Goal: Transaction & Acquisition: Purchase product/service

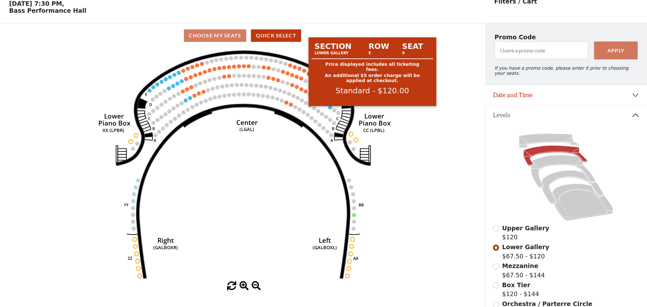
click at [304, 72] on circle at bounding box center [304, 71] width 4 height 4
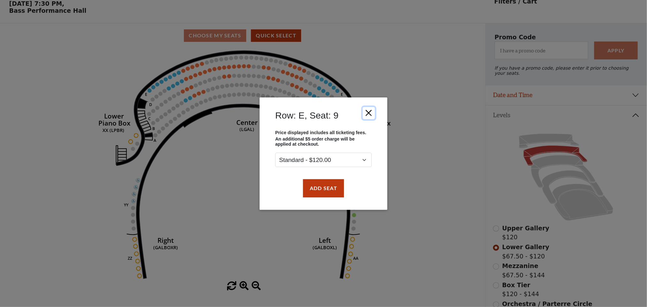
click at [365, 114] on button "Close" at bounding box center [369, 113] width 12 height 12
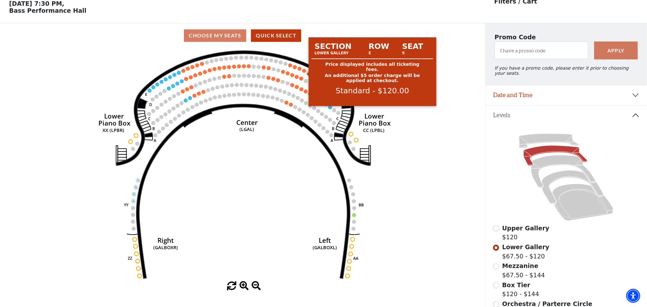
click at [305, 72] on circle at bounding box center [304, 71] width 4 height 4
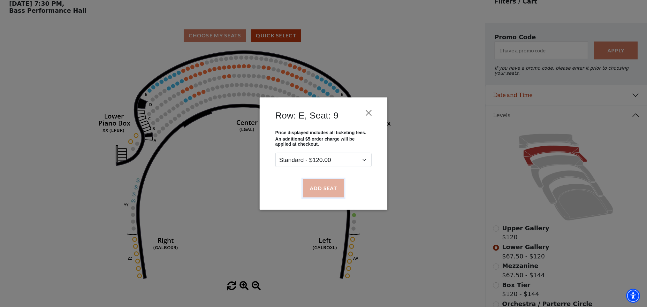
click at [324, 187] on button "Add Seat" at bounding box center [323, 188] width 41 height 18
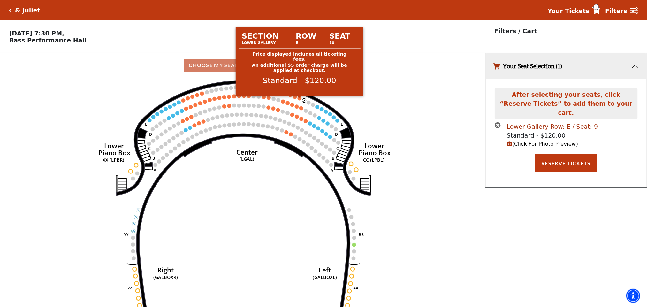
click at [300, 100] on circle at bounding box center [299, 98] width 4 height 4
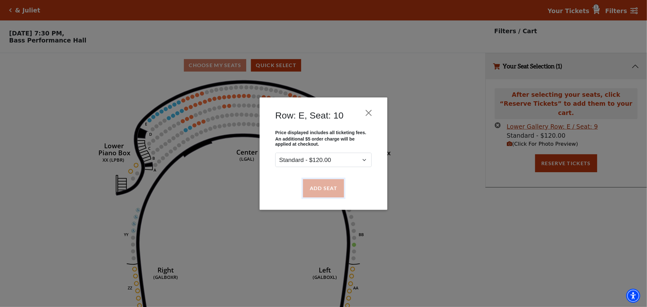
click at [327, 188] on button "Add Seat" at bounding box center [323, 188] width 41 height 18
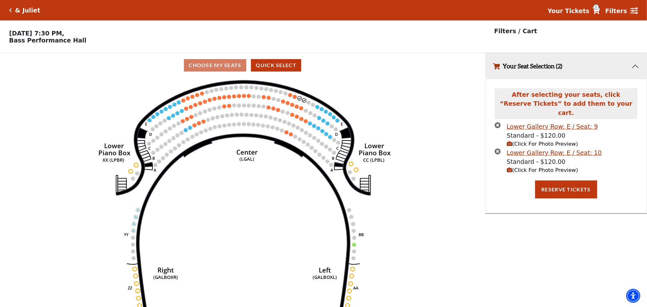
click at [296, 98] on circle at bounding box center [295, 97] width 4 height 4
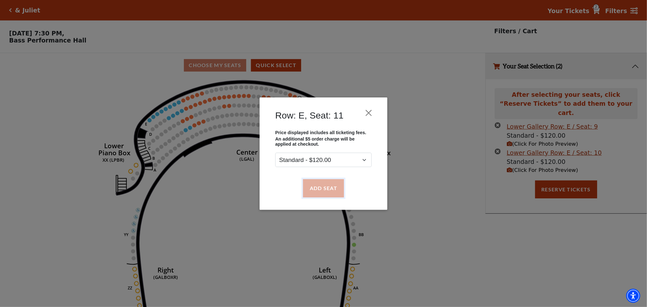
click at [336, 191] on button "Add Seat" at bounding box center [323, 188] width 41 height 18
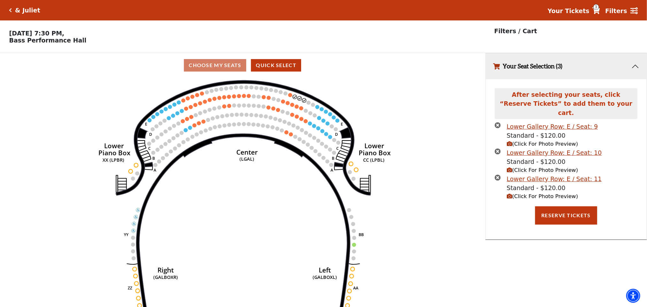
click at [290, 97] on circle at bounding box center [290, 95] width 4 height 4
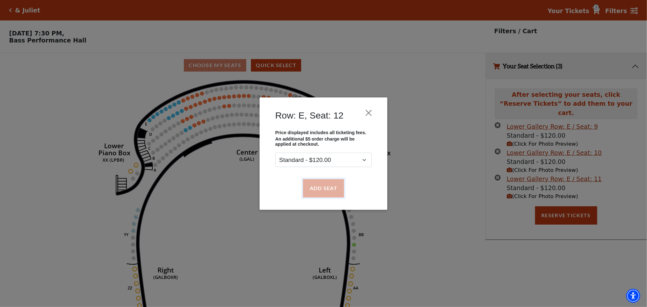
click at [335, 189] on button "Add Seat" at bounding box center [323, 188] width 41 height 18
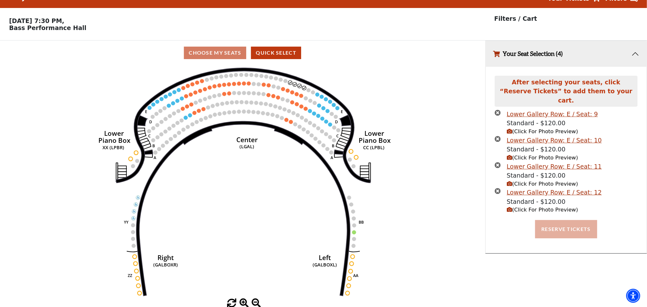
scroll to position [16, 0]
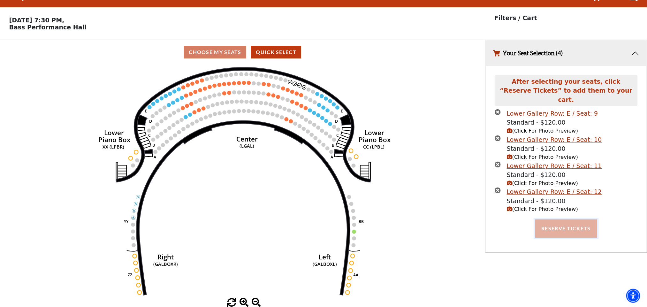
click at [589, 219] on button "Reserve Tickets" at bounding box center [566, 228] width 62 height 18
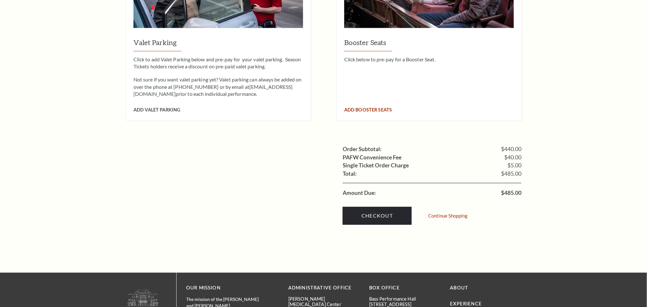
scroll to position [622, 0]
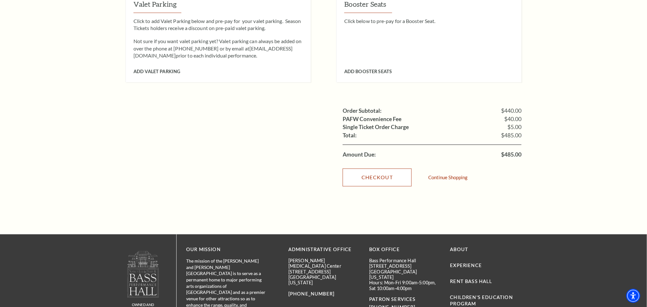
click at [377, 170] on link "Checkout" at bounding box center [376, 178] width 69 height 18
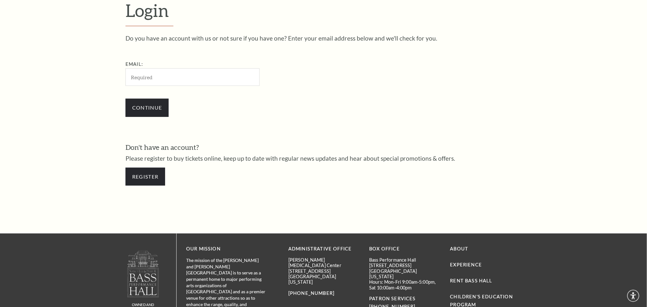
click at [167, 80] on input "Email:" at bounding box center [192, 77] width 134 height 18
type input "[EMAIL_ADDRESS][DOMAIN_NAME]"
click at [146, 110] on input "Continue" at bounding box center [146, 108] width 43 height 18
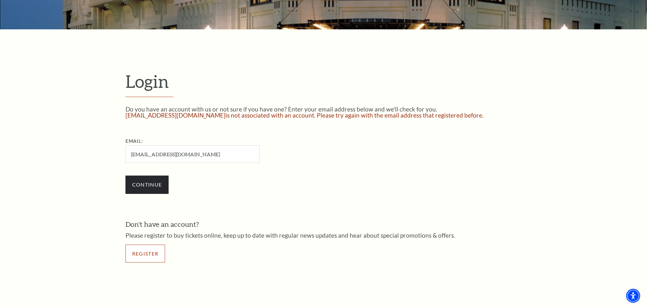
click at [146, 259] on link "Register" at bounding box center [145, 253] width 40 height 18
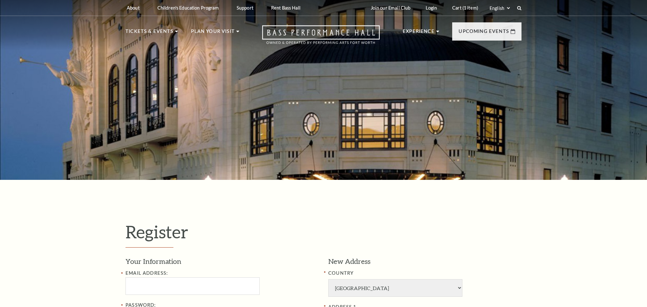
select select "1"
select select "TX"
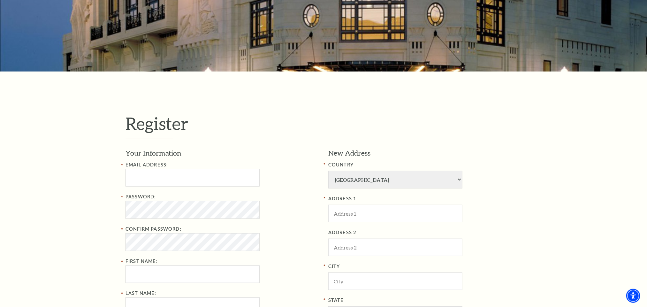
scroll to position [191, 0]
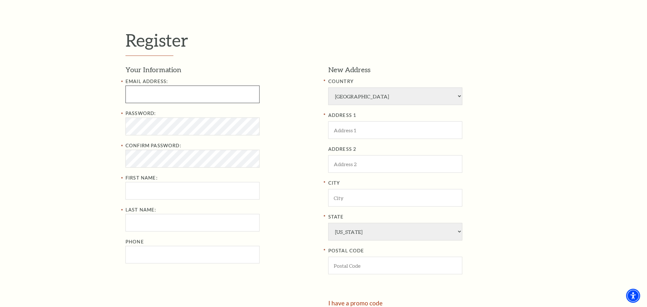
type input "biswarac100hitam@gmail.com"
click at [109, 132] on div "Register Your Information Email Address: biswarac100hitam@gmail.com Password: C…" at bounding box center [323, 183] width 647 height 390
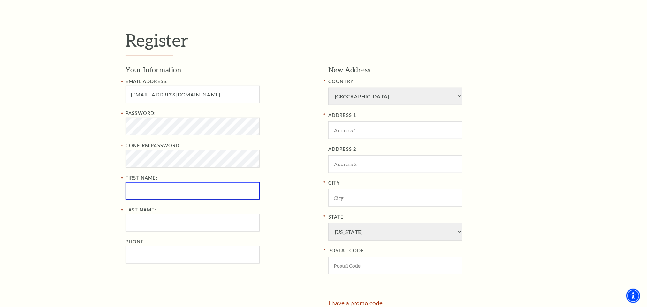
click at [166, 192] on input "First Name:" at bounding box center [192, 191] width 134 height 18
type input "Biswarachita"
type input "Maharana"
type input "6372373131"
type input "Newyork"
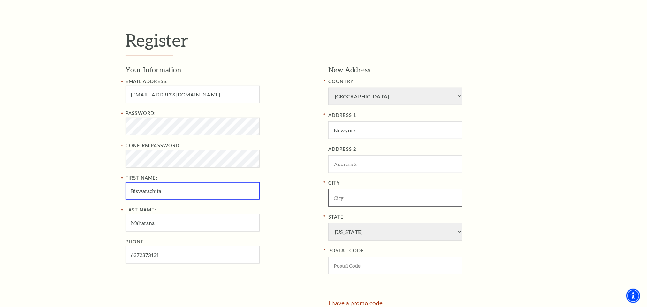
type input "Newyork"
select select "NY"
type input "10001"
type input "637-237-3131"
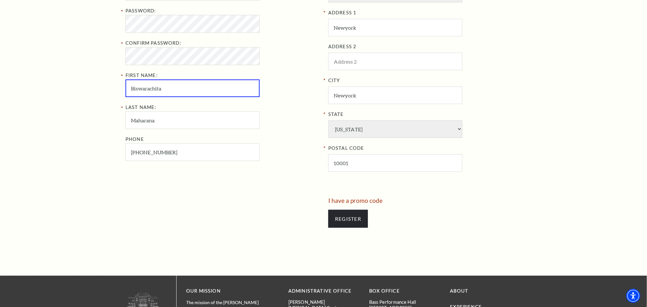
scroll to position [383, 0]
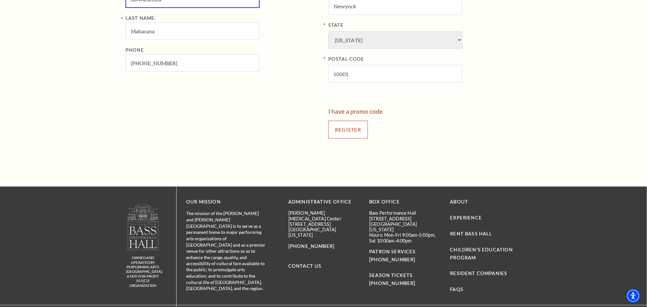
click at [354, 138] on input "Register" at bounding box center [348, 130] width 40 height 18
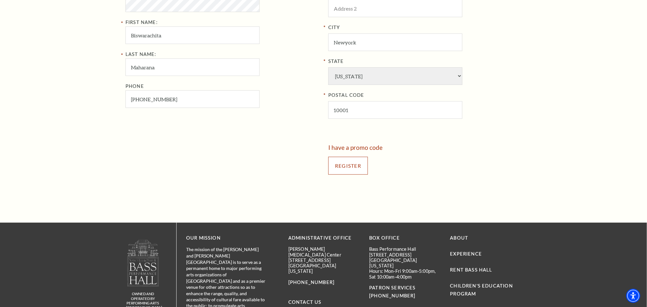
scroll to position [239, 0]
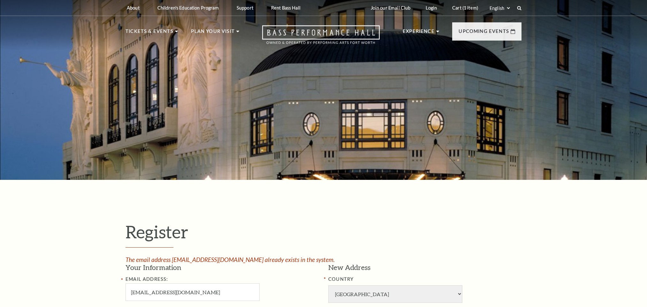
select select "1"
select select "TX"
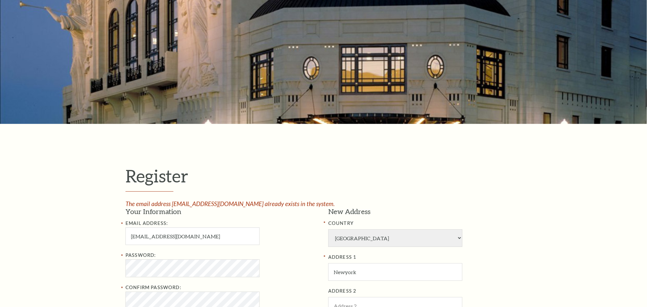
scroll to position [144, 0]
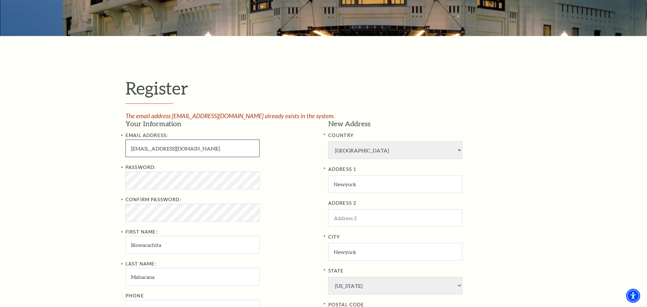
click at [157, 151] on input "biswarac100hitam@gmail.com" at bounding box center [192, 148] width 134 height 18
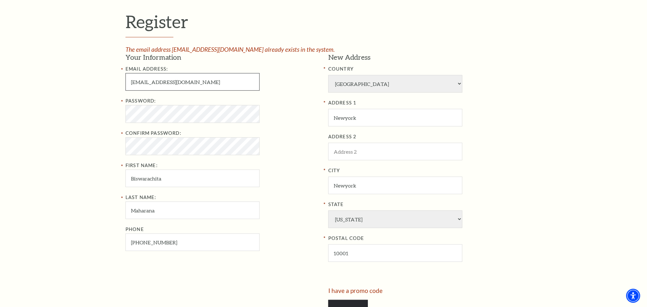
scroll to position [383, 0]
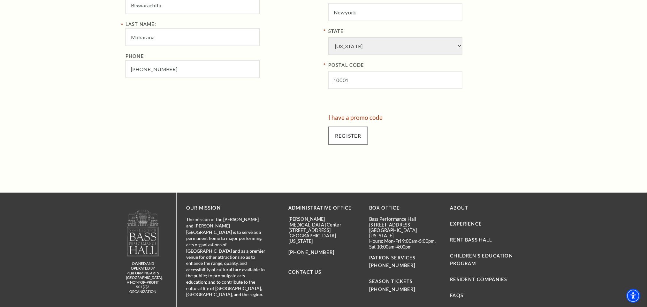
type input "biswarac150hitam@gmail.com"
click at [356, 139] on input "Register" at bounding box center [348, 136] width 40 height 18
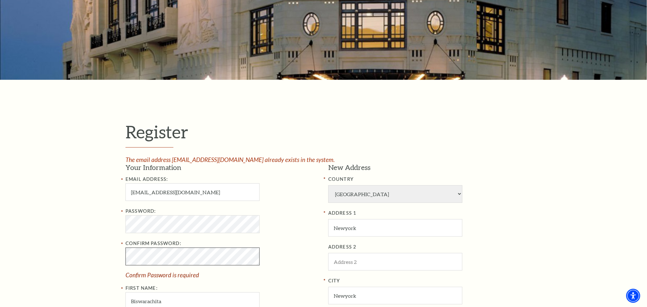
scroll to position [155, 0]
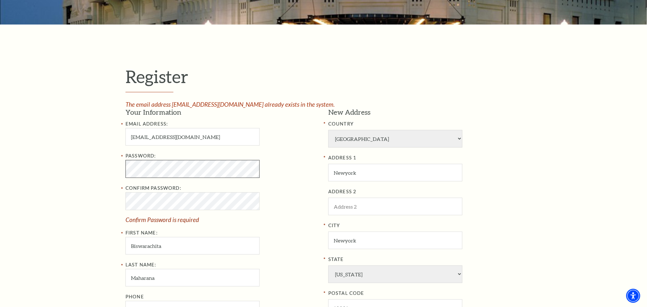
click at [85, 170] on div "Register The email address biswarac100hitam@gmail.com already exists in the sys…" at bounding box center [323, 223] width 647 height 396
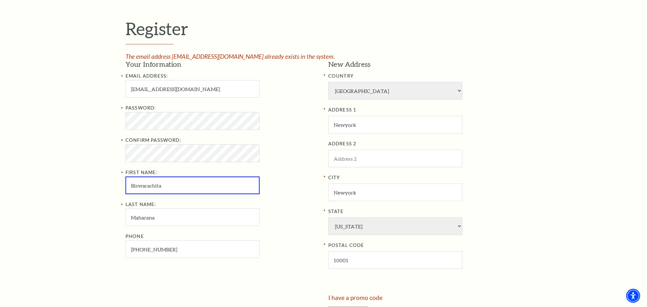
scroll to position [347, 0]
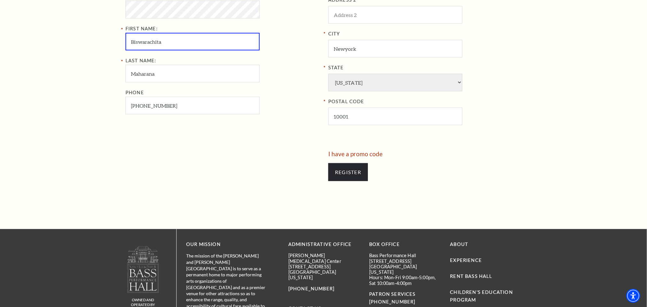
click at [272, 170] on div at bounding box center [224, 169] width 198 height 37
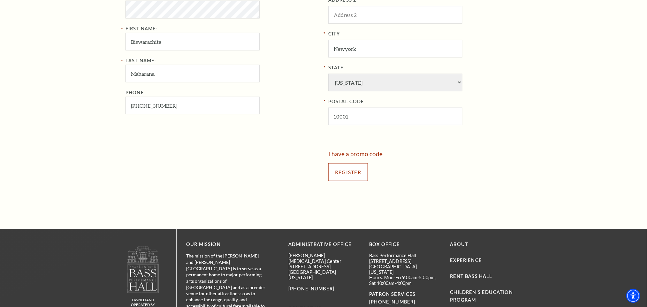
click at [335, 177] on input "Register" at bounding box center [348, 172] width 40 height 18
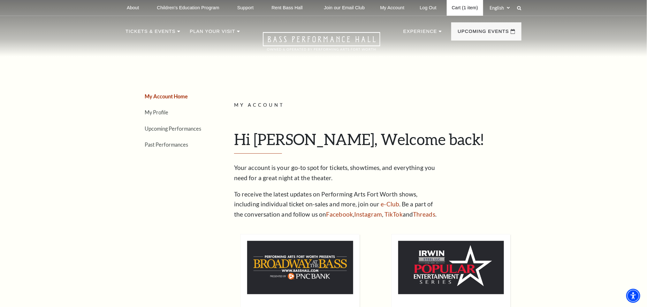
click at [464, 9] on link "Cart (1 item)" at bounding box center [464, 8] width 36 height 16
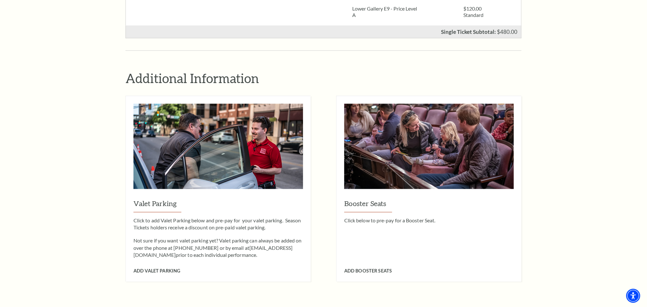
scroll to position [527, 0]
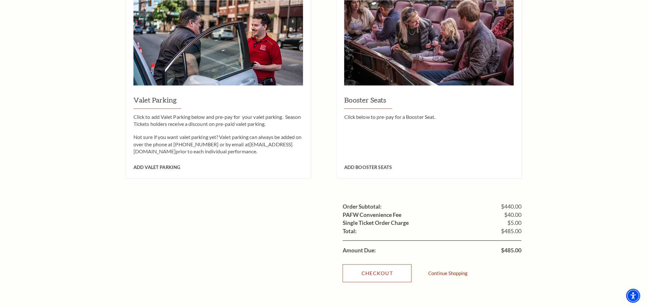
click at [384, 267] on link "Checkout" at bounding box center [376, 273] width 69 height 18
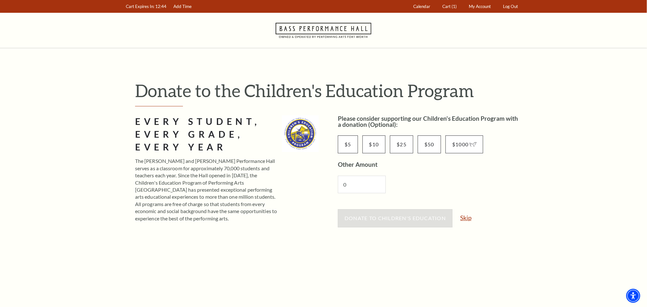
click at [465, 218] on link "Skip" at bounding box center [465, 217] width 11 height 6
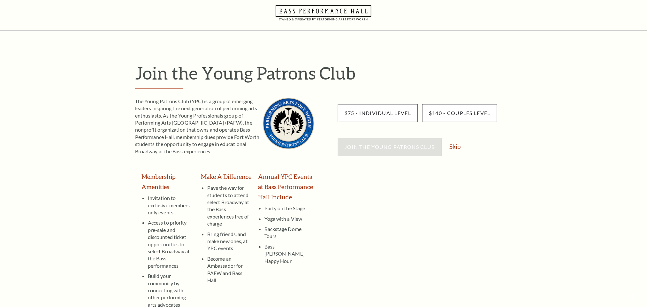
scroll to position [17, 0]
click at [452, 147] on link "Skip" at bounding box center [454, 147] width 11 height 6
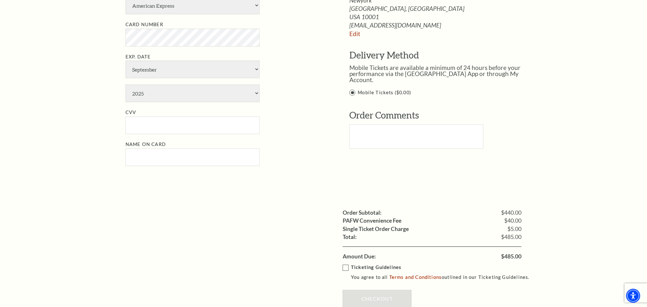
scroll to position [435, 0]
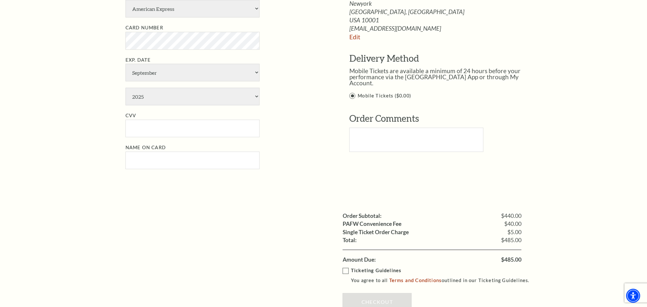
drag, startPoint x: 649, startPoint y: 92, endPoint x: 645, endPoint y: 220, distance: 127.4
click at [596, 185] on div "Notice × Tickets cannot be removed during a Ticket Exchange. Choose Start Over …" at bounding box center [323, 4] width 647 height 780
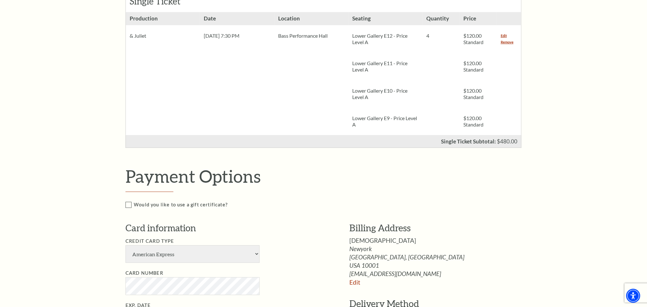
scroll to position [52, 0]
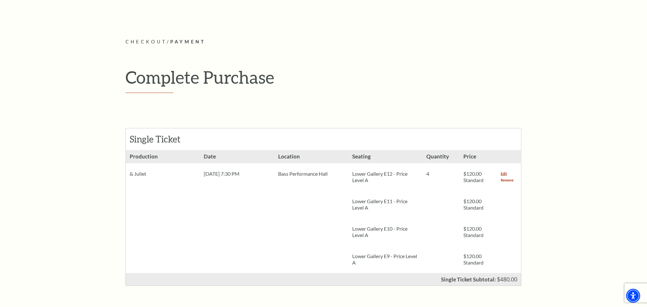
click at [504, 179] on link "Remove" at bounding box center [506, 180] width 13 height 6
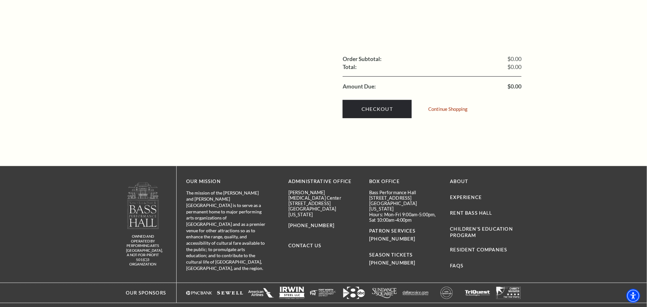
scroll to position [250, 0]
